Goal: Navigation & Orientation: Go to known website

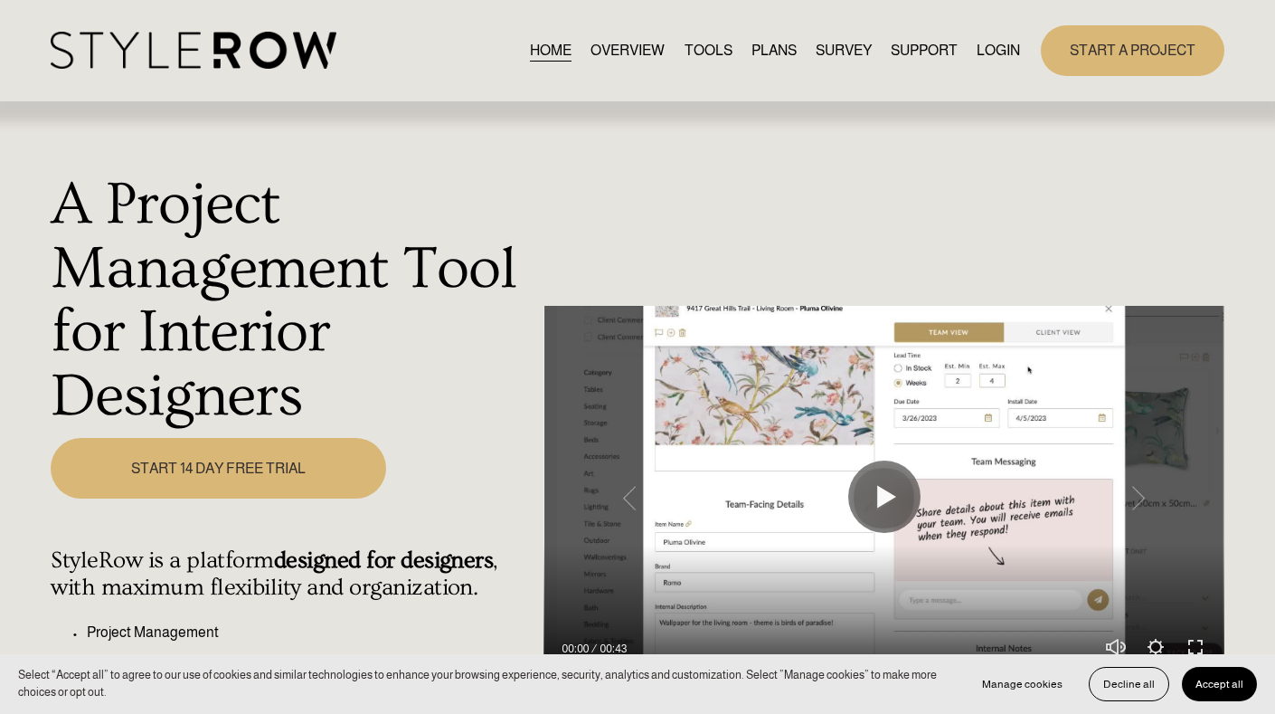
click at [1001, 46] on link "LOGIN" at bounding box center [998, 50] width 43 height 24
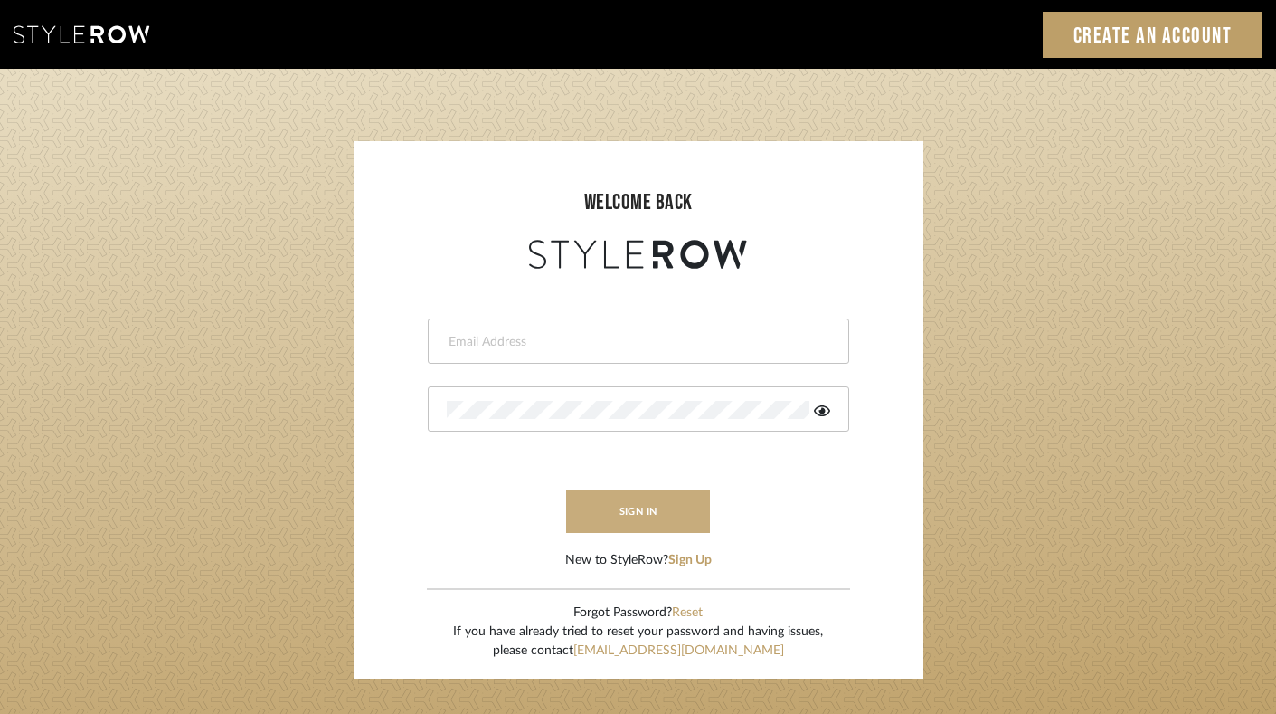
type input "felicia@onyxandoakinteriors.com"
click at [637, 498] on button "sign in" at bounding box center [638, 511] width 145 height 43
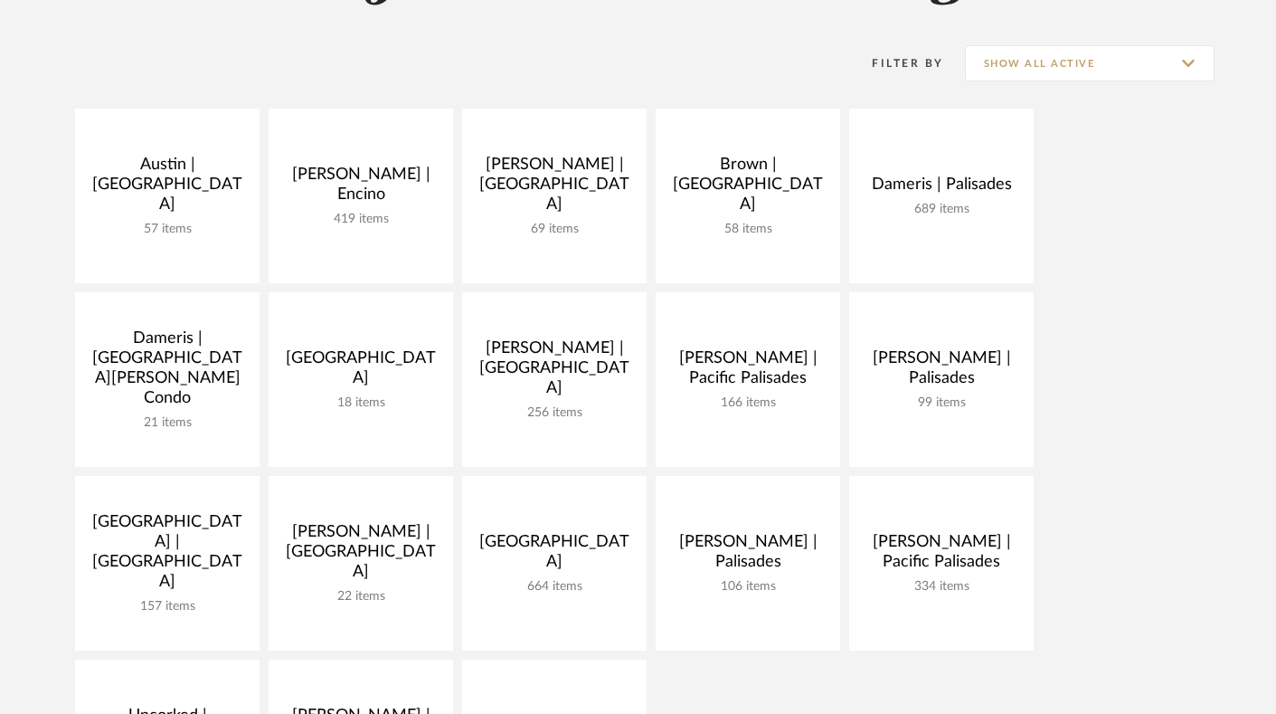
scroll to position [530, 0]
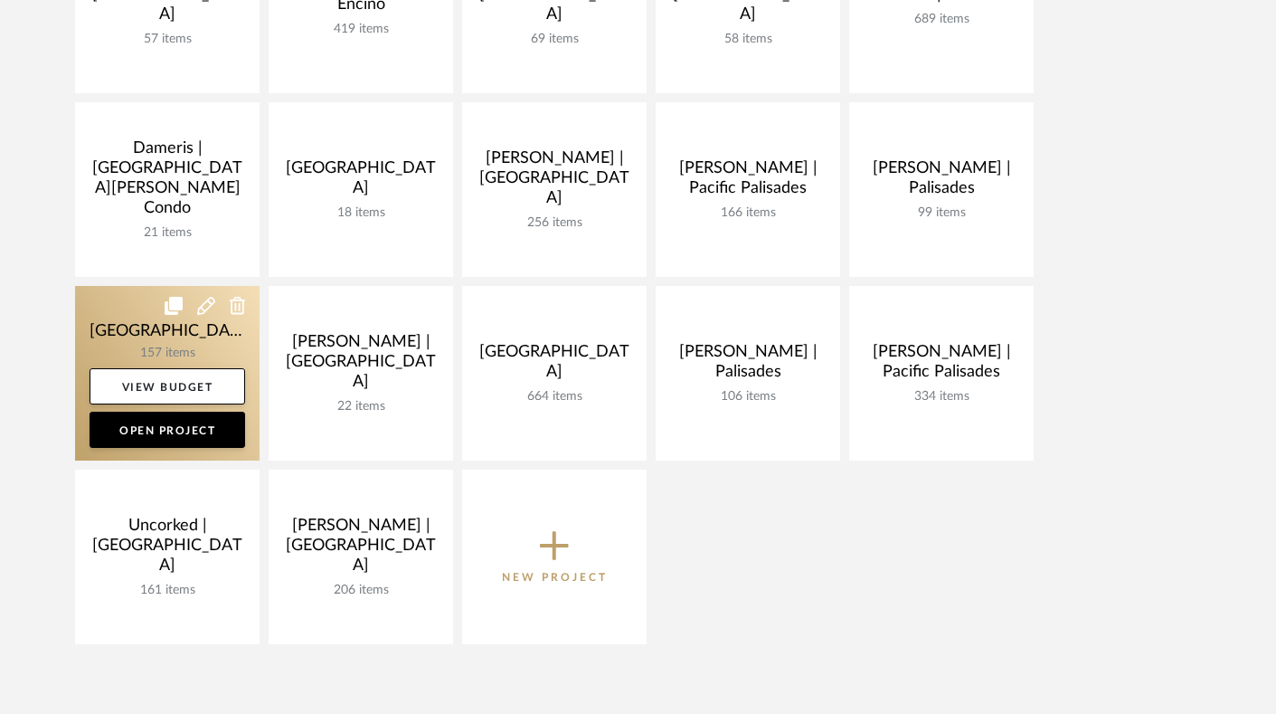
click at [109, 342] on link at bounding box center [167, 373] width 185 height 175
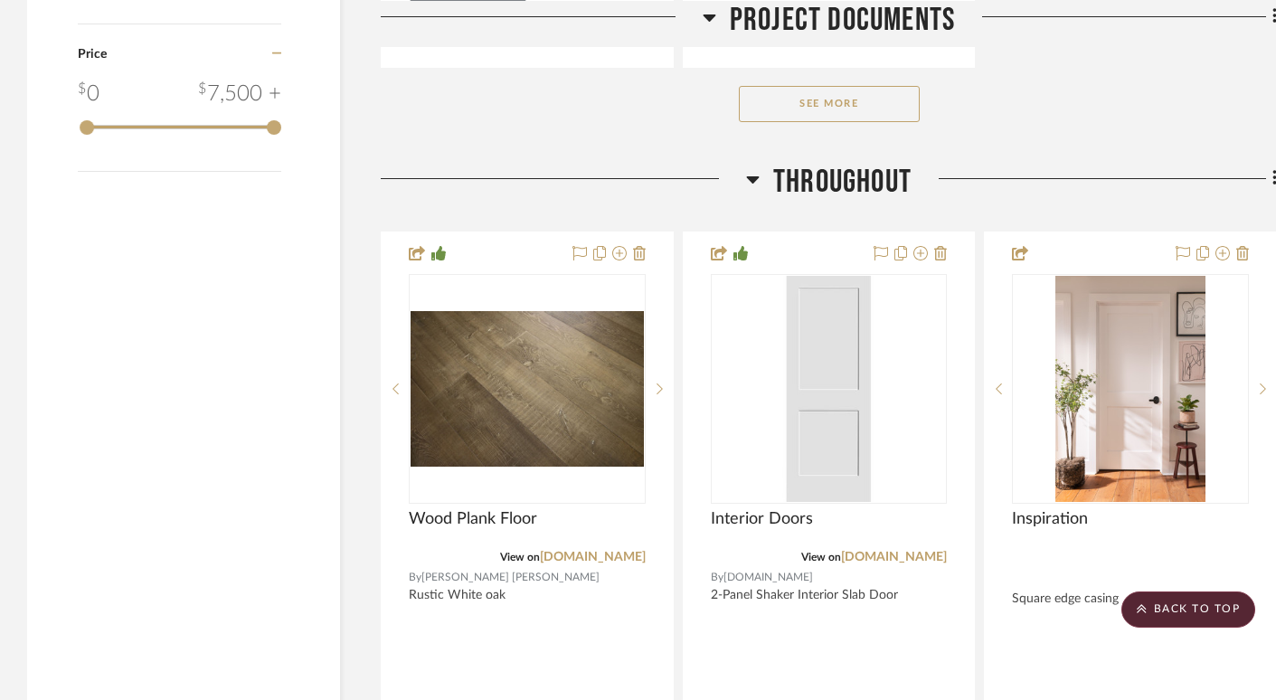
scroll to position [3064, 0]
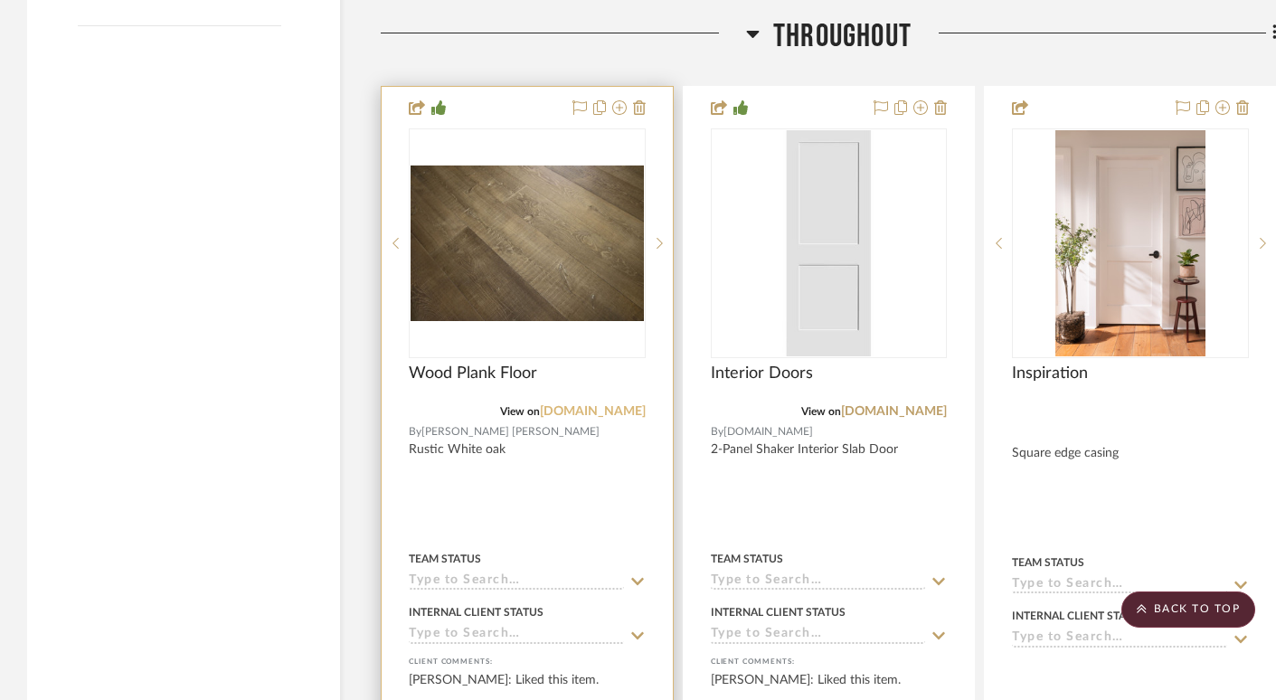
click at [592, 410] on link "[DOMAIN_NAME]" at bounding box center [593, 411] width 106 height 13
